Goal: Find specific page/section: Find specific page/section

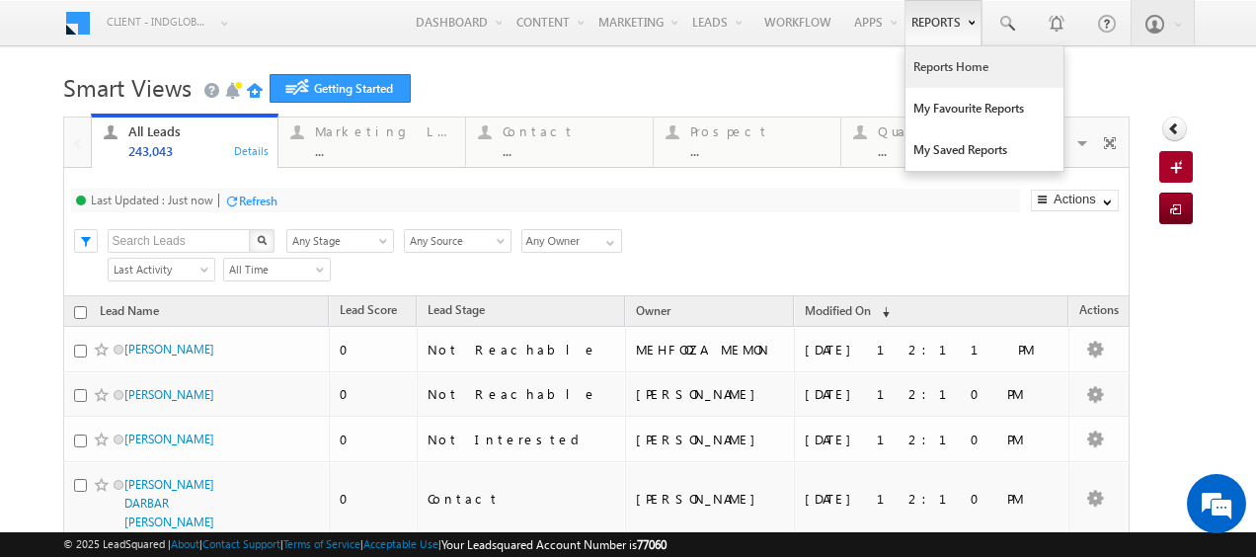
click at [932, 67] on link "Reports Home" at bounding box center [984, 66] width 158 height 41
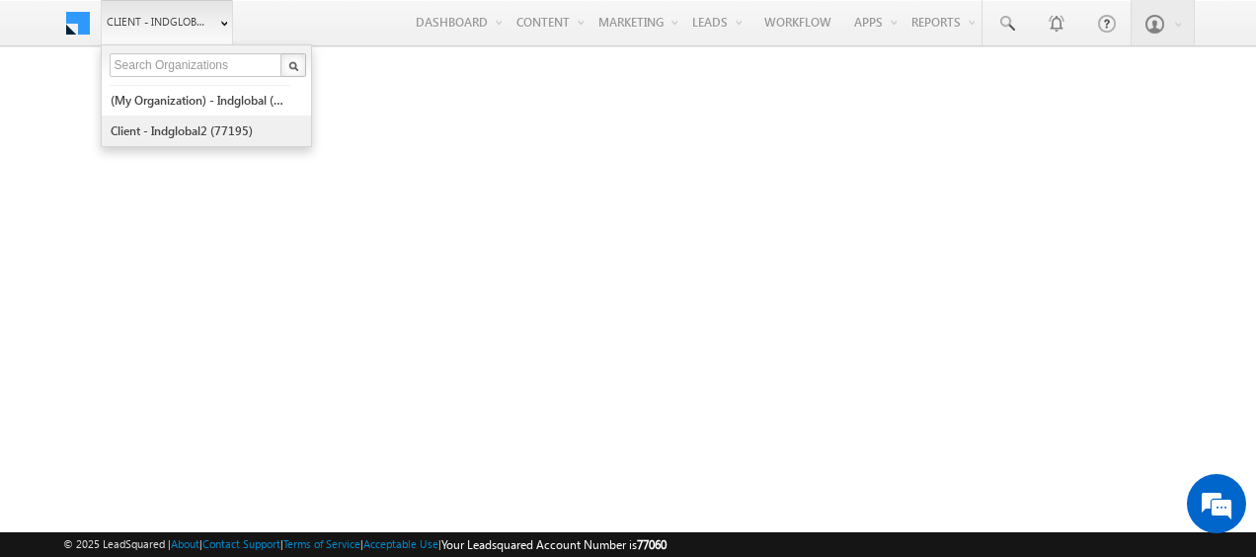
click at [217, 136] on link "Client - indglobal2 (77195)" at bounding box center [200, 131] width 181 height 31
